Goal: Manage account settings

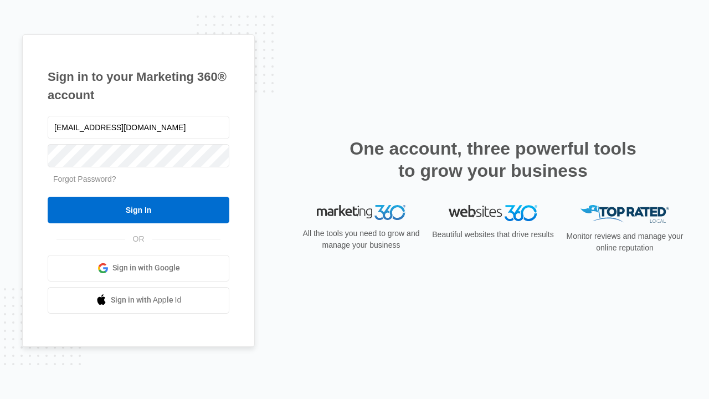
type input "[EMAIL_ADDRESS][DOMAIN_NAME]"
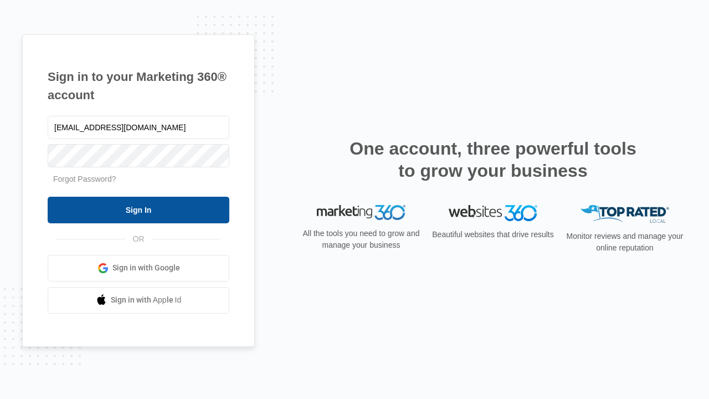
click at [138, 209] on input "Sign In" at bounding box center [139, 210] width 182 height 27
